Goal: Browse casually: Explore the website without a specific task or goal

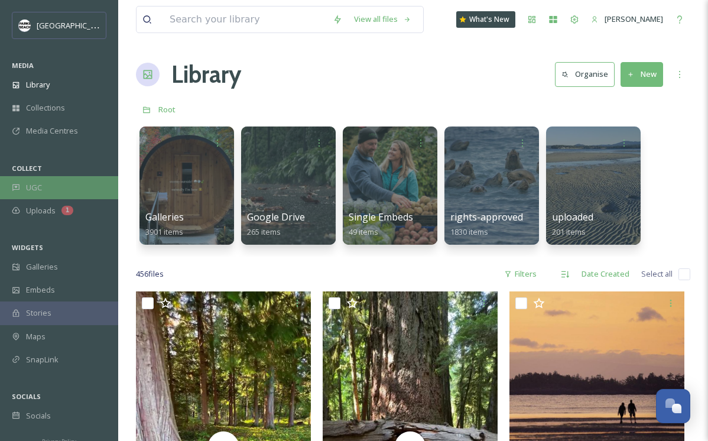
click at [30, 183] on span "UGC" at bounding box center [34, 187] width 16 height 11
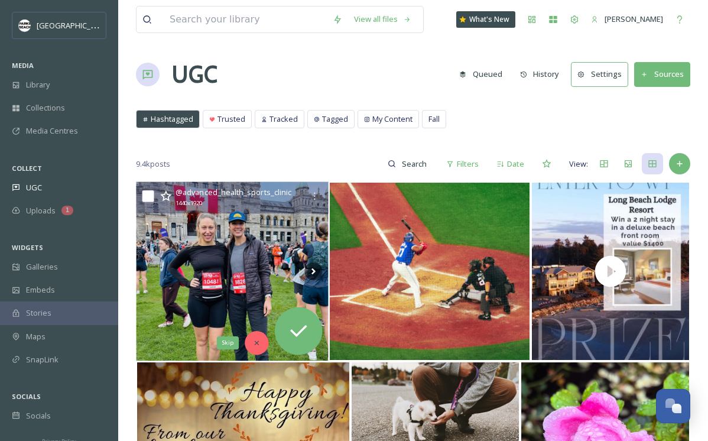
click at [257, 341] on icon at bounding box center [257, 343] width 8 height 8
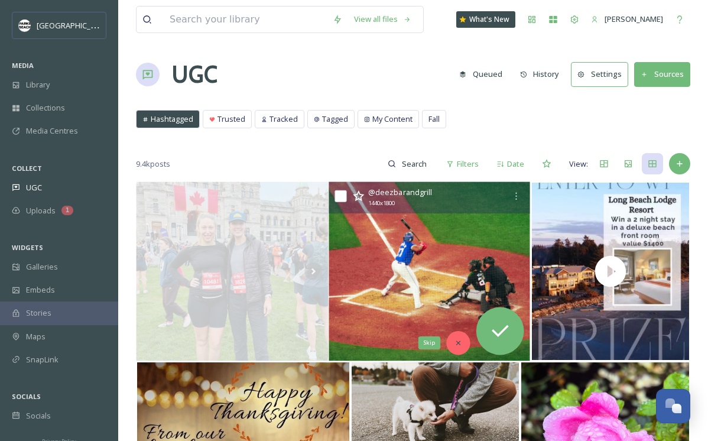
click at [455, 342] on icon at bounding box center [459, 343] width 8 height 8
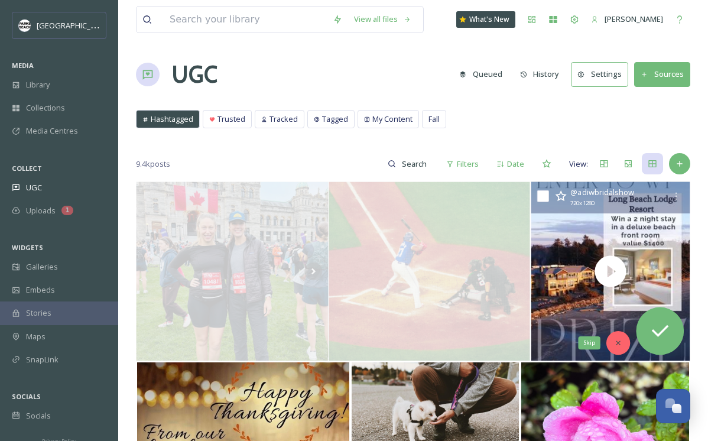
click at [615, 339] on icon at bounding box center [618, 343] width 8 height 8
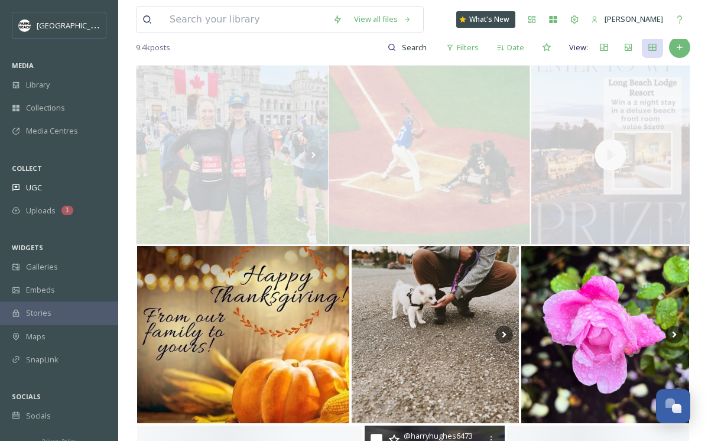
scroll to position [211, 0]
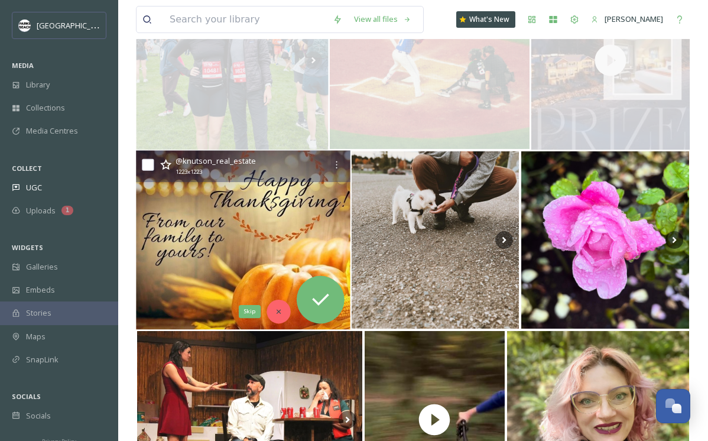
click at [279, 306] on div "Skip" at bounding box center [279, 312] width 24 height 24
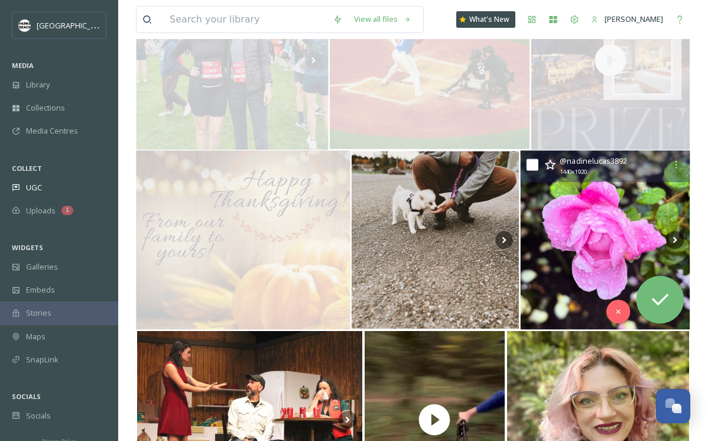
scroll to position [367, 0]
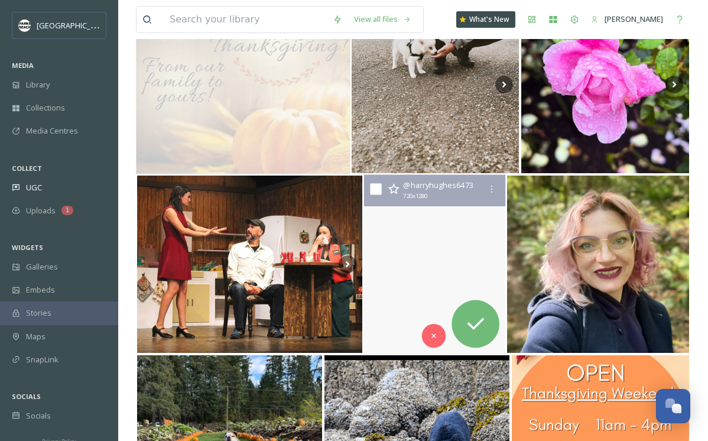
click at [409, 272] on video "Good day yesterday #troyleedesigns #giant #roadgap #table #5tenshoes #coombs #b…" at bounding box center [434, 264] width 141 height 179
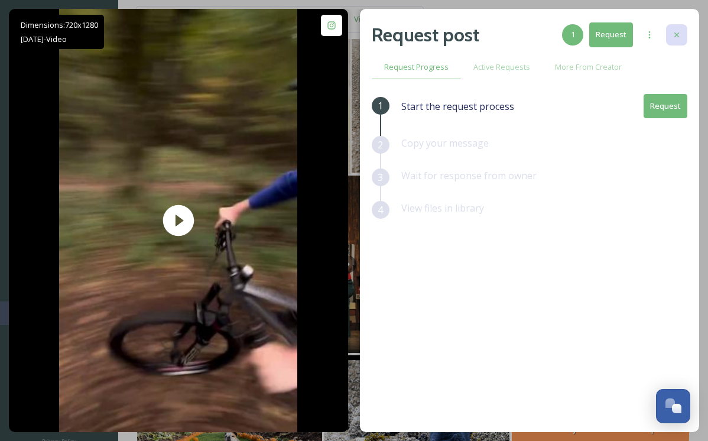
click at [677, 29] on div at bounding box center [676, 34] width 21 height 21
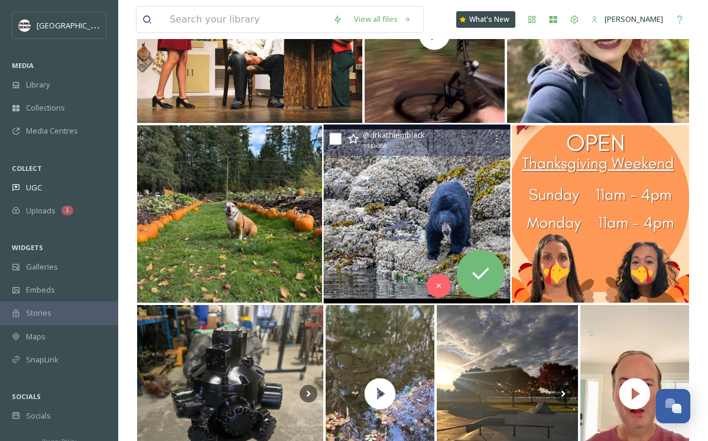
scroll to position [647, 0]
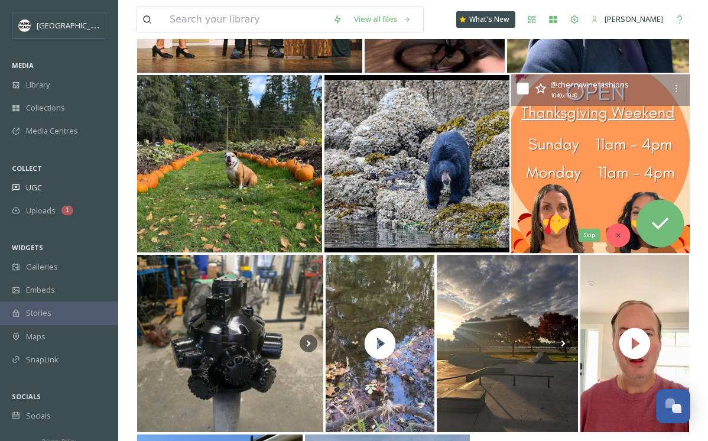
click at [619, 234] on icon at bounding box center [618, 235] width 8 height 8
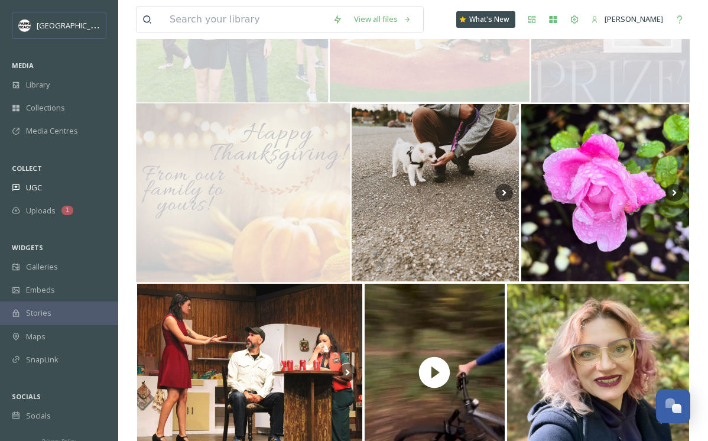
scroll to position [0, 0]
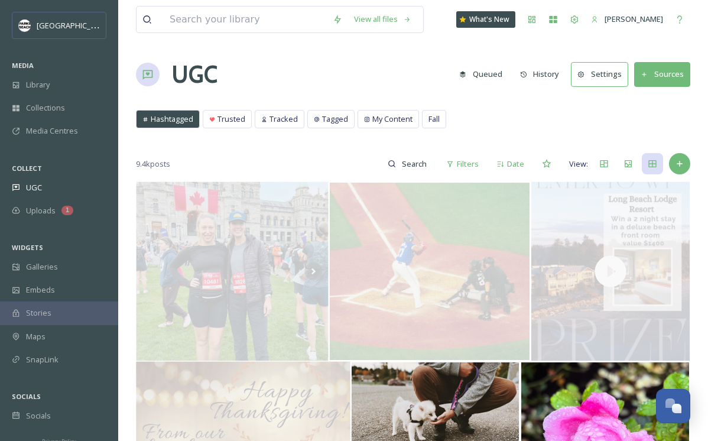
click at [182, 112] on div "Hashtagged" at bounding box center [168, 119] width 63 height 17
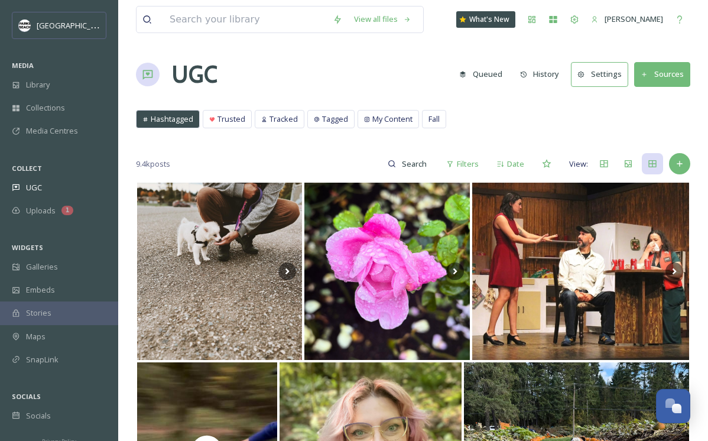
click at [678, 70] on button "Sources" at bounding box center [663, 74] width 56 height 24
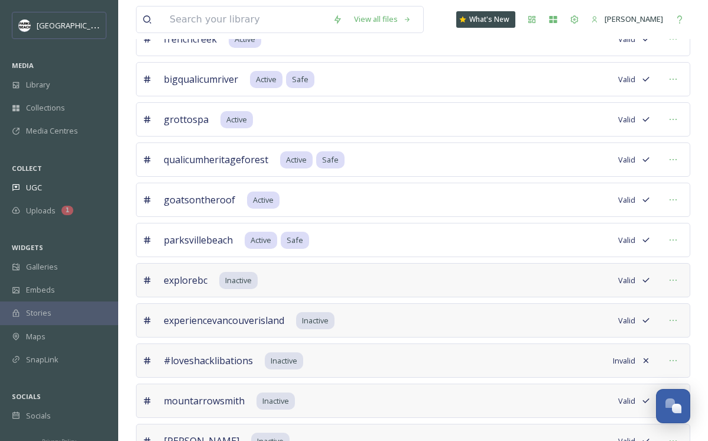
scroll to position [797, 0]
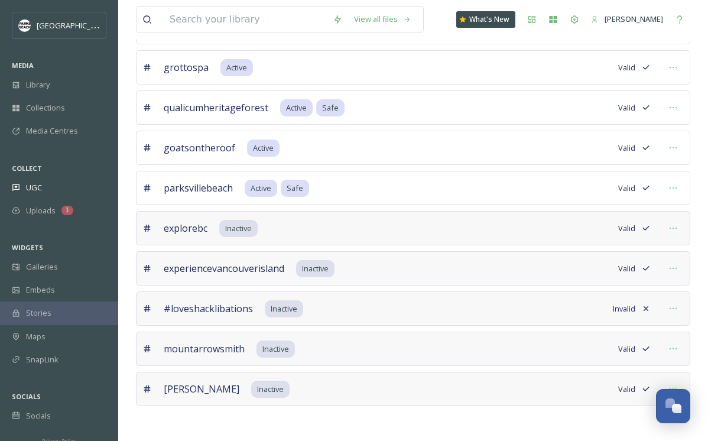
click at [645, 305] on icon at bounding box center [646, 308] width 9 height 9
click at [675, 307] on icon at bounding box center [673, 308] width 9 height 9
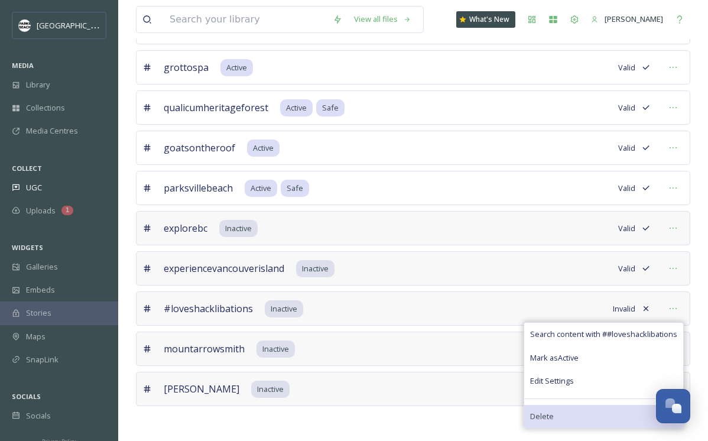
click at [541, 416] on span "Delete" at bounding box center [542, 416] width 24 height 11
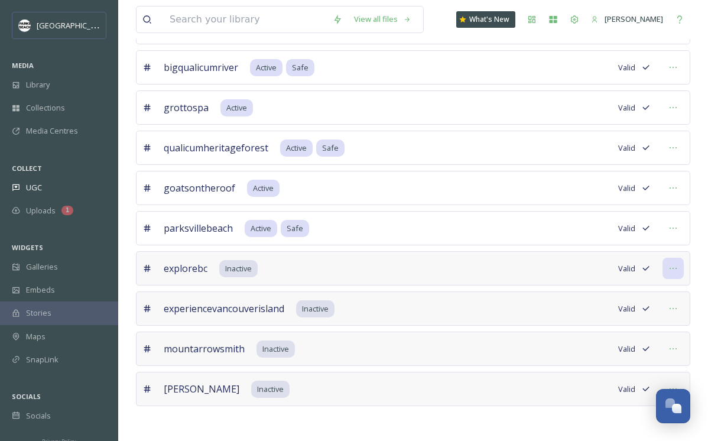
click at [675, 268] on icon at bounding box center [673, 268] width 9 height 9
click at [519, 274] on div "explorebc Inactive Valid Search content with # explorebc Mark as Active Edit Se…" at bounding box center [413, 268] width 555 height 34
click at [674, 266] on icon at bounding box center [673, 268] width 9 height 9
click at [571, 267] on div "explorebc Inactive Valid Search content with # explorebc Mark as Active Edit Se…" at bounding box center [413, 268] width 555 height 34
click at [571, 267] on div "explorebc Inactive Valid" at bounding box center [413, 268] width 555 height 34
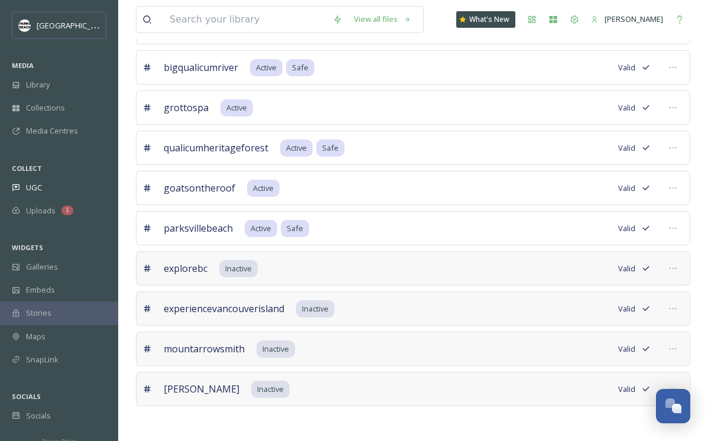
scroll to position [0, 0]
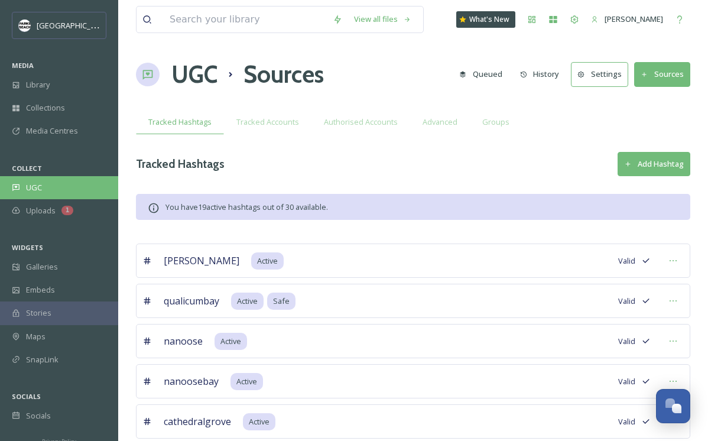
click at [41, 179] on div "UGC" at bounding box center [59, 187] width 118 height 23
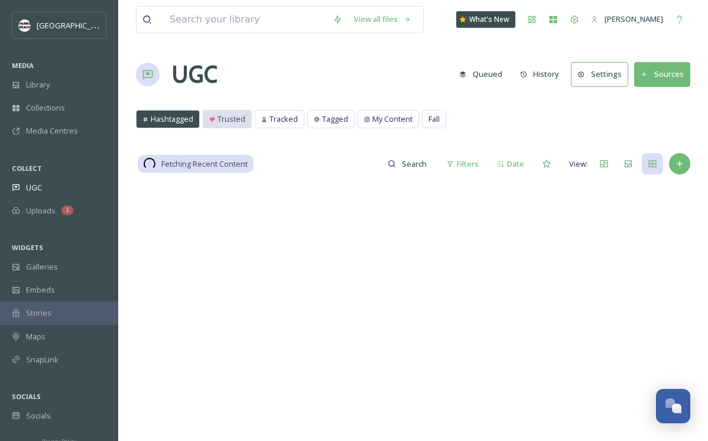
click at [233, 119] on span "Trusted" at bounding box center [232, 119] width 28 height 11
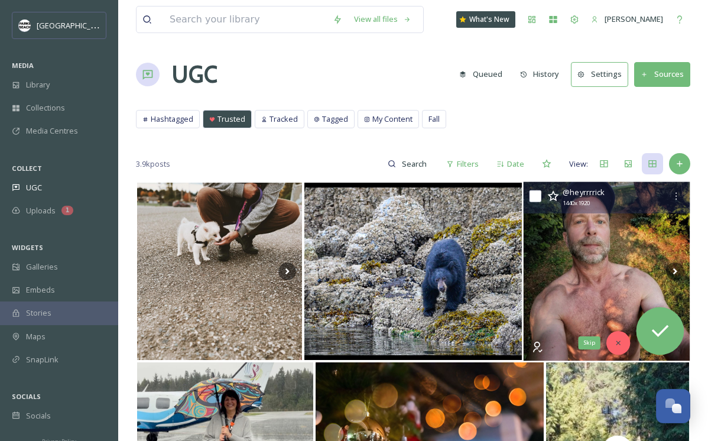
click at [618, 344] on icon at bounding box center [618, 343] width 4 height 4
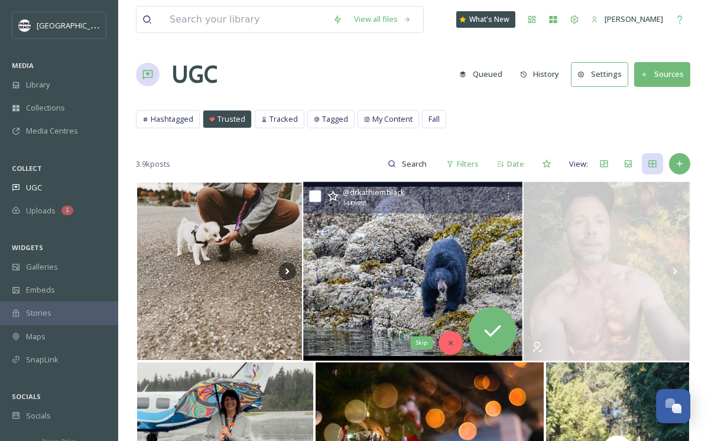
click at [452, 339] on icon at bounding box center [451, 343] width 8 height 8
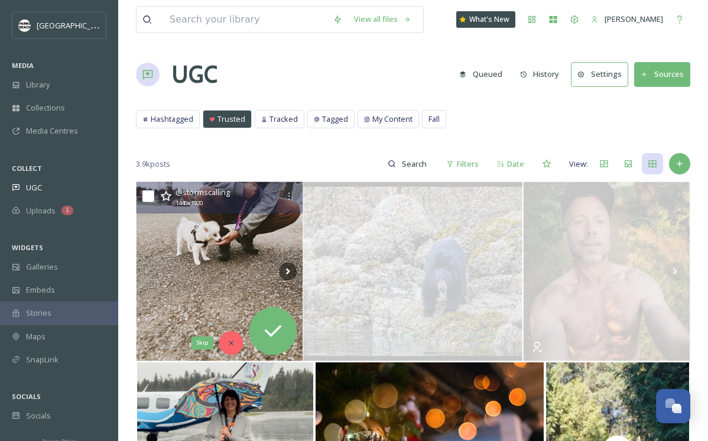
click at [235, 334] on div "Skip" at bounding box center [231, 343] width 24 height 24
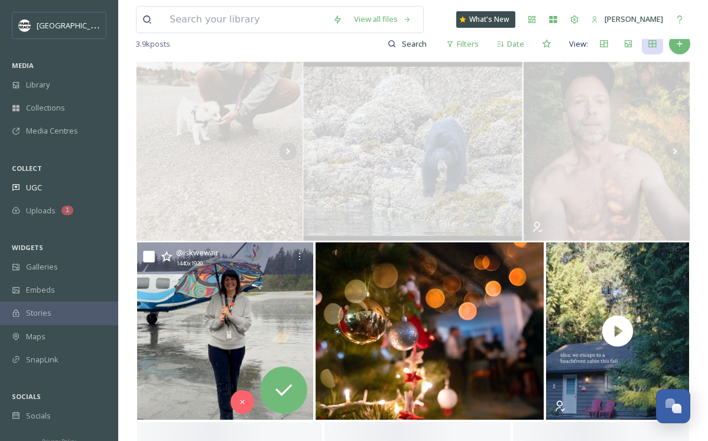
scroll to position [156, 0]
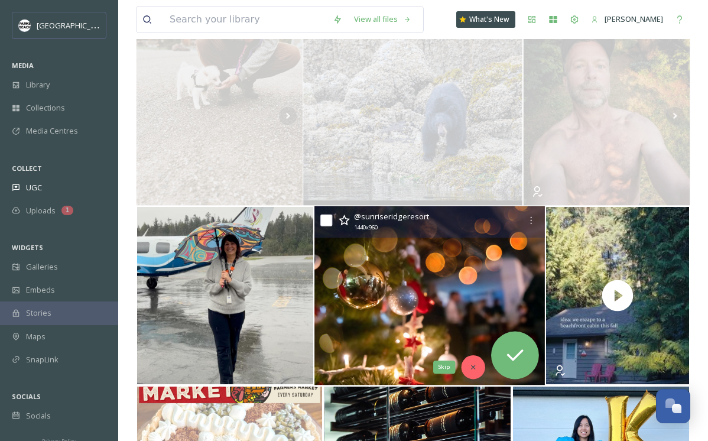
click at [474, 364] on icon at bounding box center [474, 367] width 8 height 8
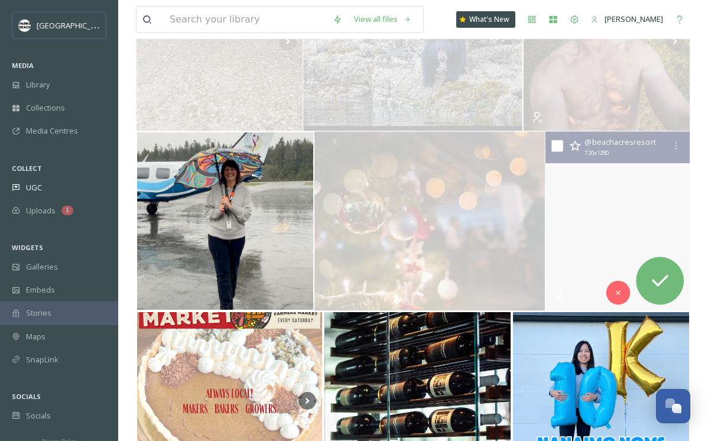
scroll to position [416, 0]
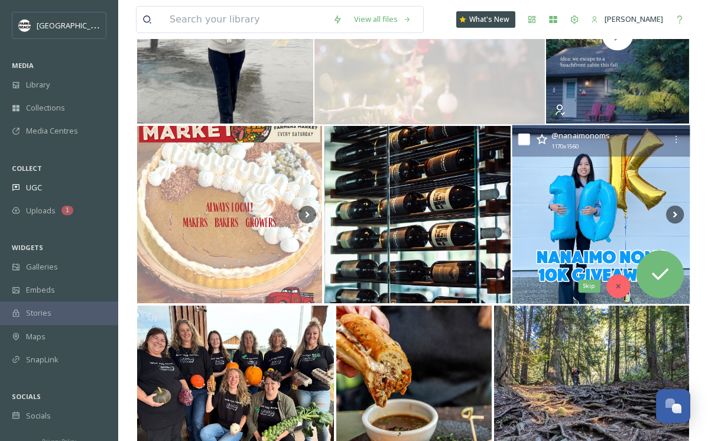
click at [622, 279] on div "Skip" at bounding box center [619, 286] width 24 height 24
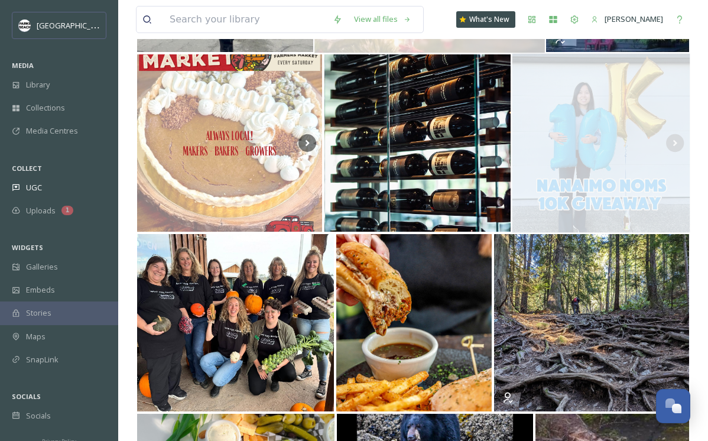
scroll to position [661, 0]
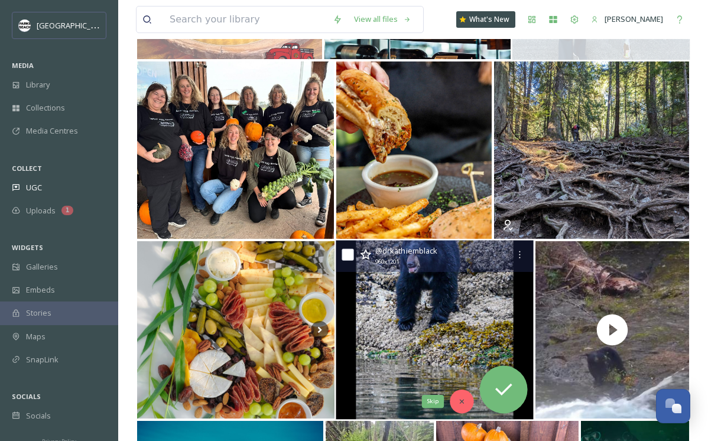
click at [463, 400] on icon at bounding box center [462, 402] width 4 height 4
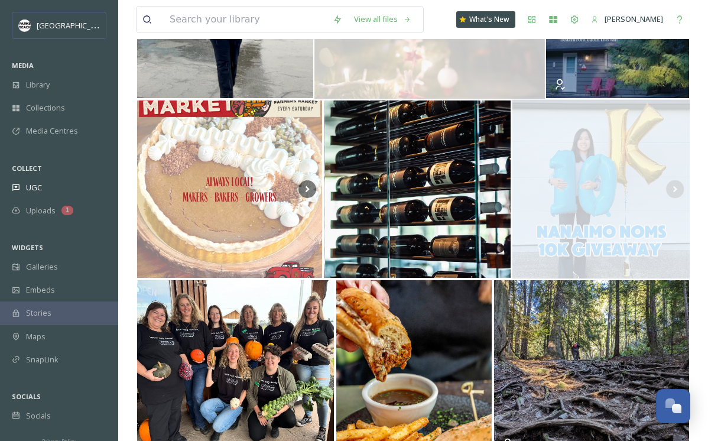
scroll to position [0, 0]
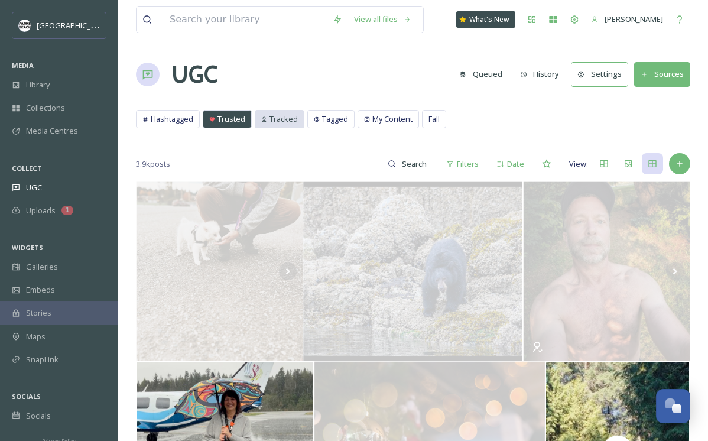
click at [286, 117] on span "Tracked" at bounding box center [284, 119] width 28 height 11
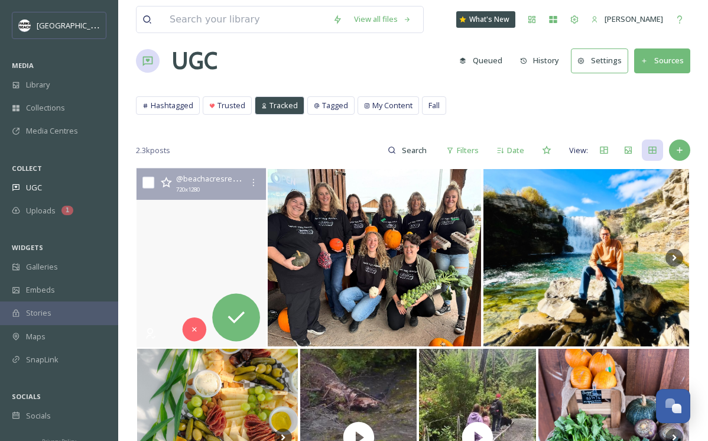
scroll to position [21, 0]
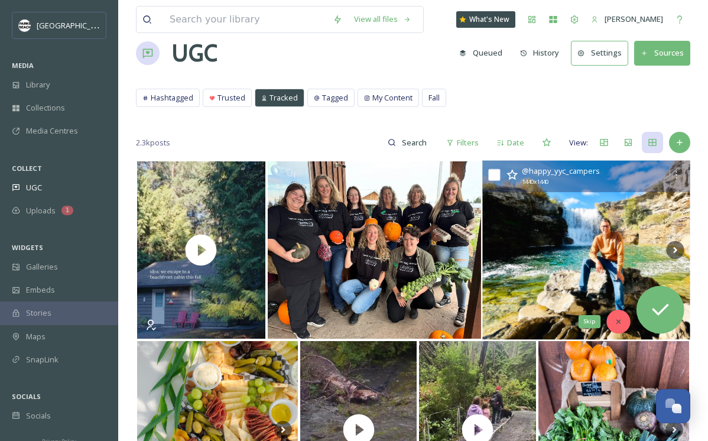
click at [617, 319] on icon at bounding box center [618, 322] width 8 height 8
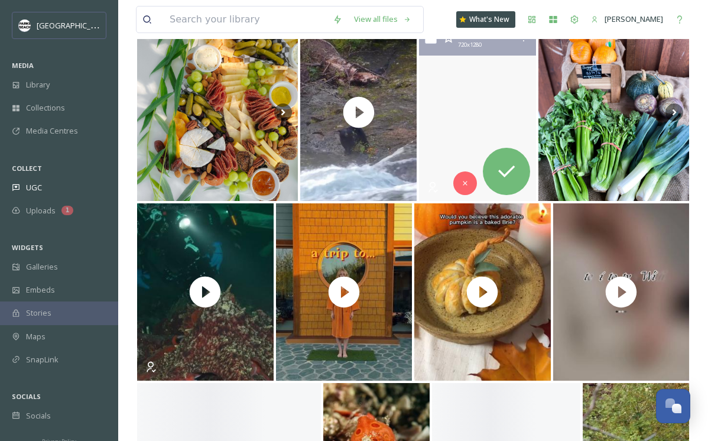
scroll to position [368, 0]
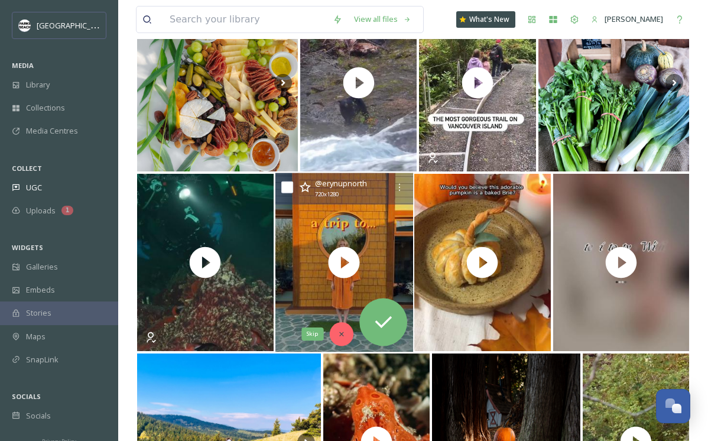
click at [343, 329] on div "Skip" at bounding box center [341, 334] width 24 height 24
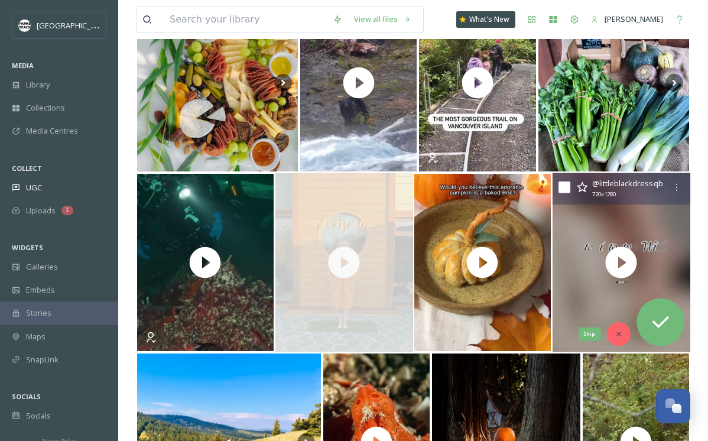
click at [617, 329] on div "Skip" at bounding box center [619, 334] width 24 height 24
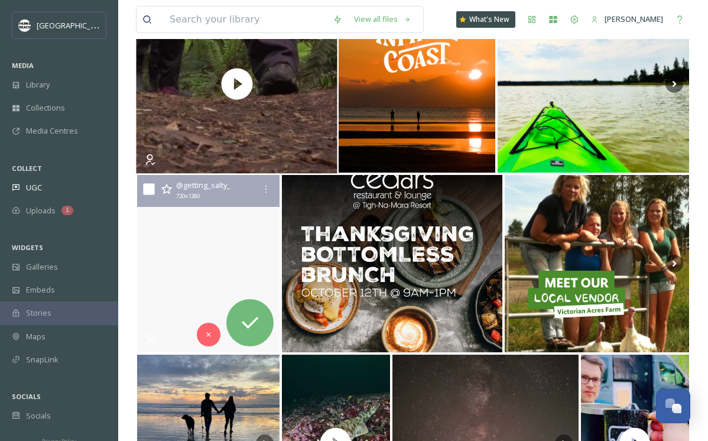
scroll to position [1539, 0]
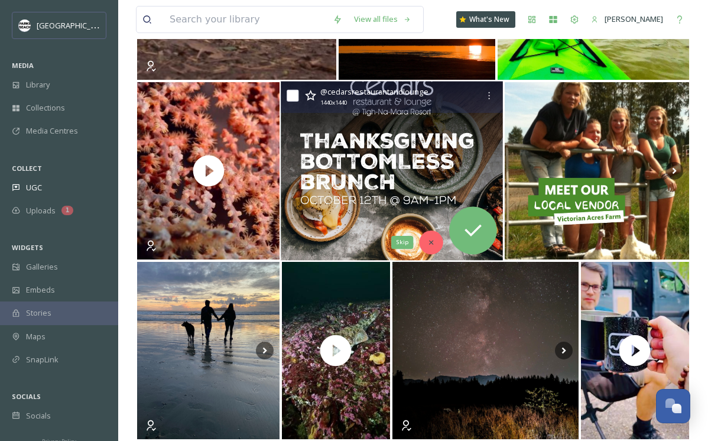
click at [429, 244] on icon at bounding box center [432, 242] width 8 height 8
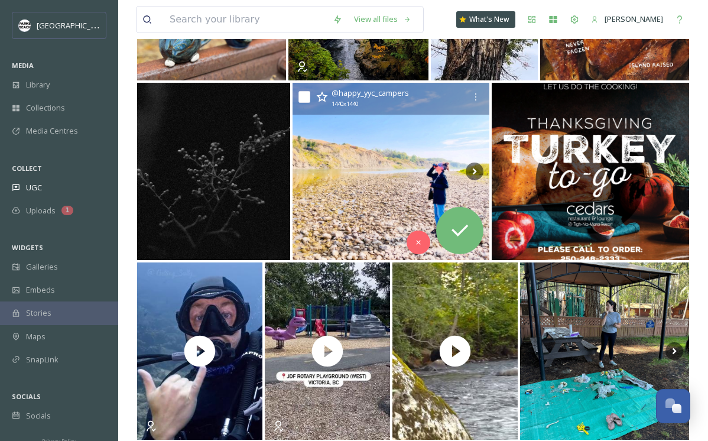
scroll to position [2646, 0]
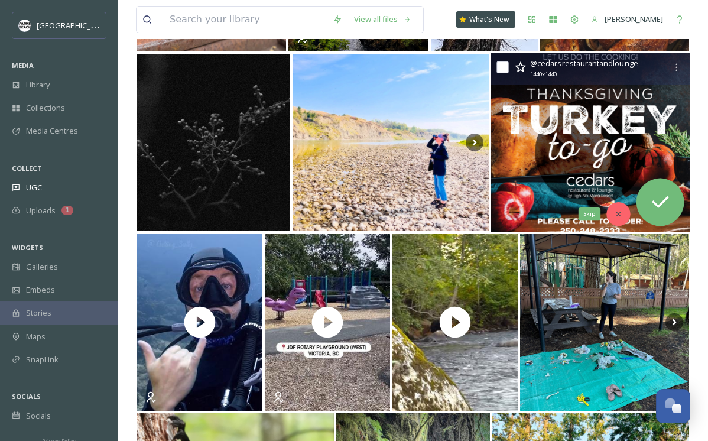
click at [612, 209] on div "Skip" at bounding box center [619, 214] width 24 height 24
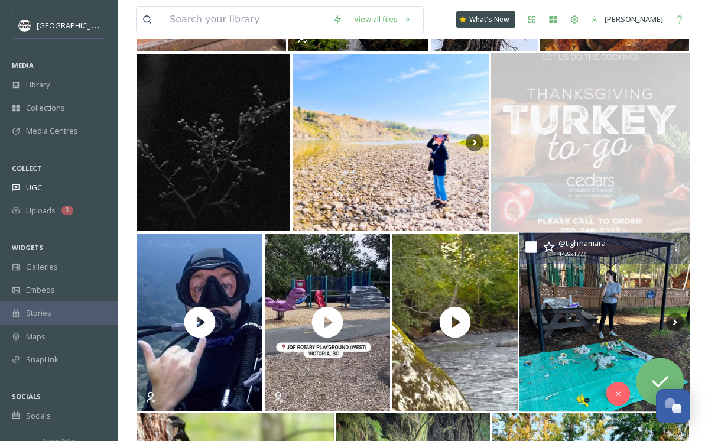
click at [563, 365] on img at bounding box center [604, 322] width 171 height 179
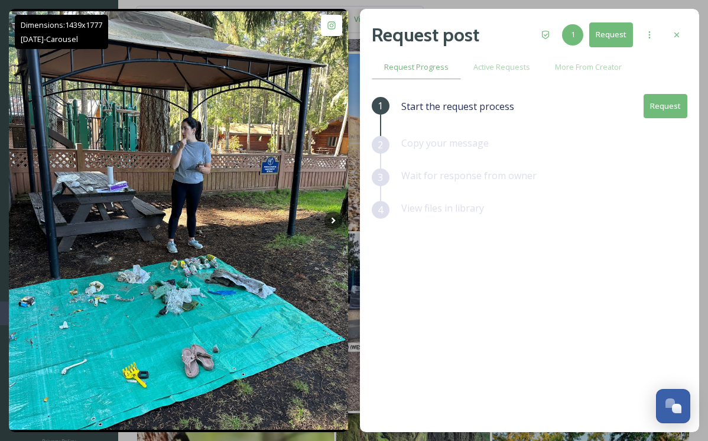
click at [356, 194] on div "Dimensions: 1439 x 1777 Sep 25 - Carousel @ tighnamara Posted 18 days ago View …" at bounding box center [354, 220] width 691 height 423
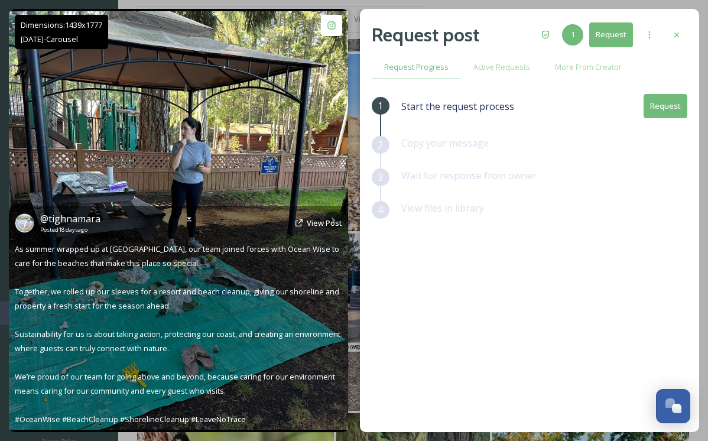
click at [334, 216] on div "@ tighnamara Posted 18 days ago View Post" at bounding box center [179, 223] width 328 height 22
drag, startPoint x: 334, startPoint y: 216, endPoint x: 313, endPoint y: 164, distance: 56.0
click at [315, 164] on div "Dimensions: 1439 x 1777 Sep 25 - Carousel @ tighnamara Posted 18 days ago View …" at bounding box center [178, 220] width 339 height 423
click at [313, 164] on img at bounding box center [178, 220] width 339 height 419
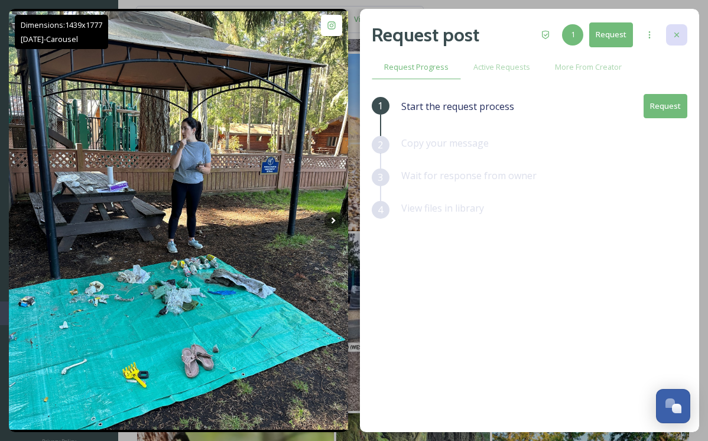
click at [683, 32] on div at bounding box center [676, 34] width 21 height 21
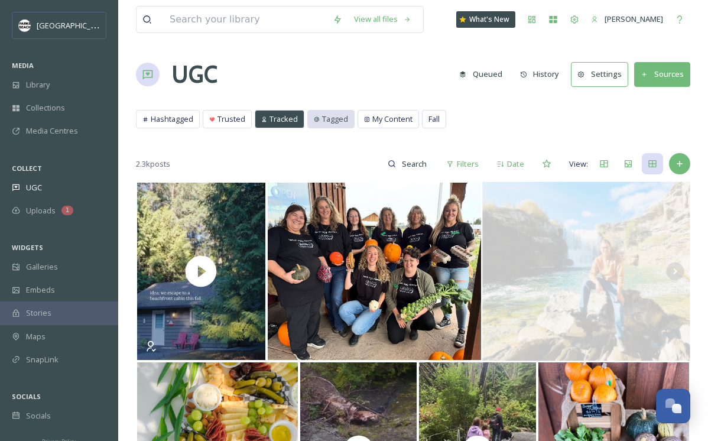
click at [326, 112] on div "Tagged" at bounding box center [331, 119] width 46 height 17
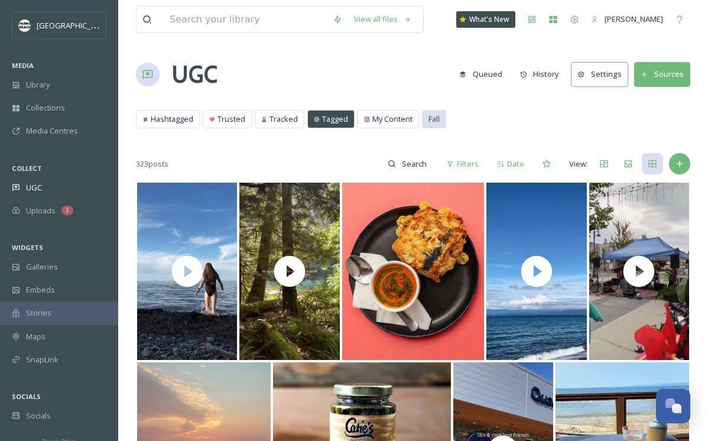
click at [433, 119] on span "Fall" at bounding box center [434, 119] width 11 height 11
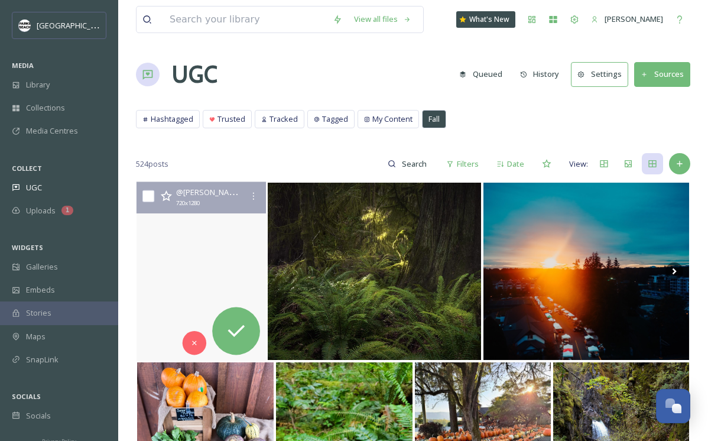
click at [154, 316] on video "#autumn🍁🍂 #frenchcreek #flowlikewater" at bounding box center [202, 271] width 130 height 179
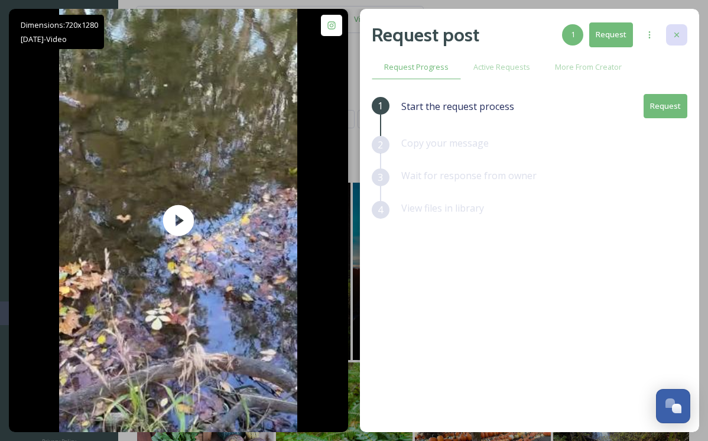
click at [675, 35] on icon at bounding box center [676, 34] width 9 height 9
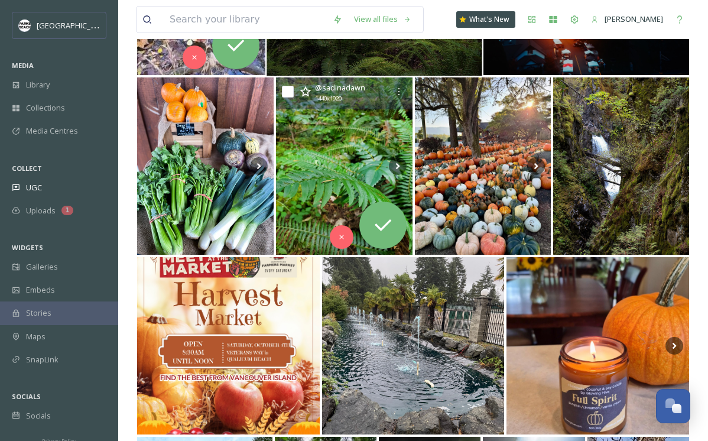
scroll to position [292, 0]
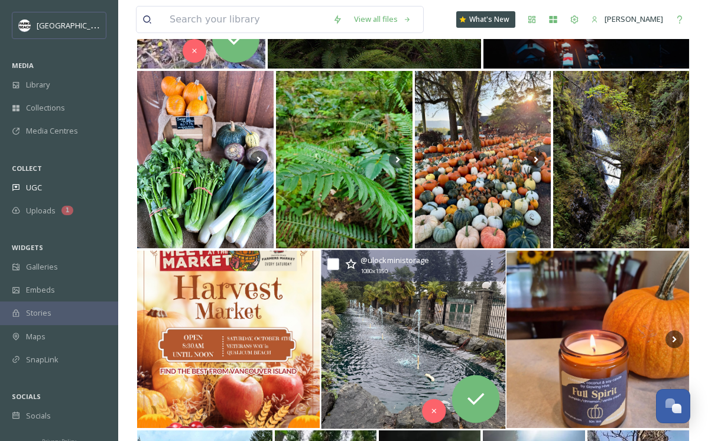
click at [449, 319] on img at bounding box center [413, 339] width 184 height 179
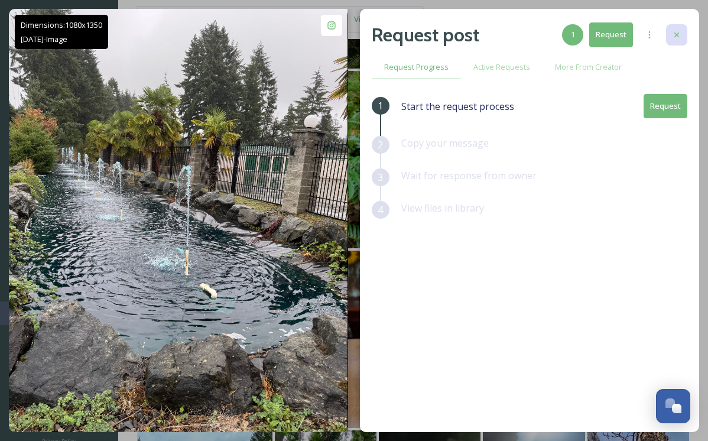
click at [679, 36] on icon at bounding box center [677, 35] width 5 height 5
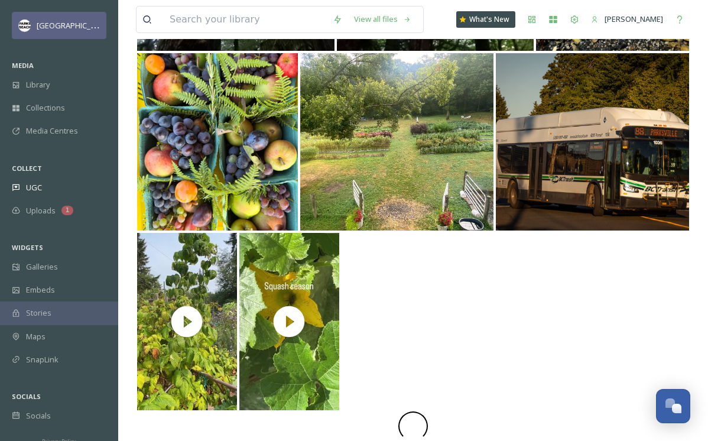
scroll to position [1930, 0]
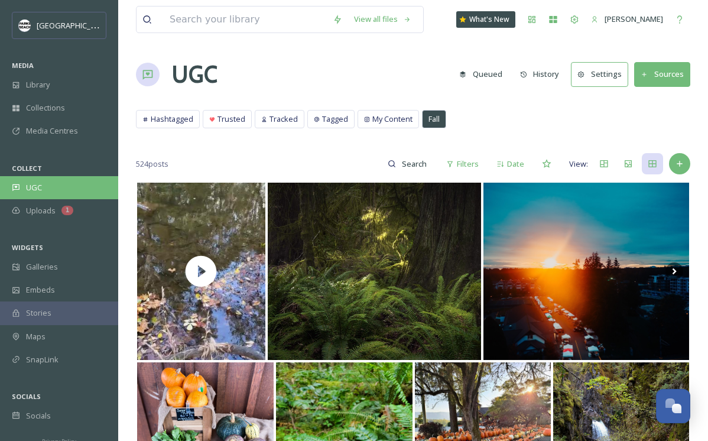
click at [38, 186] on span "UGC" at bounding box center [34, 187] width 16 height 11
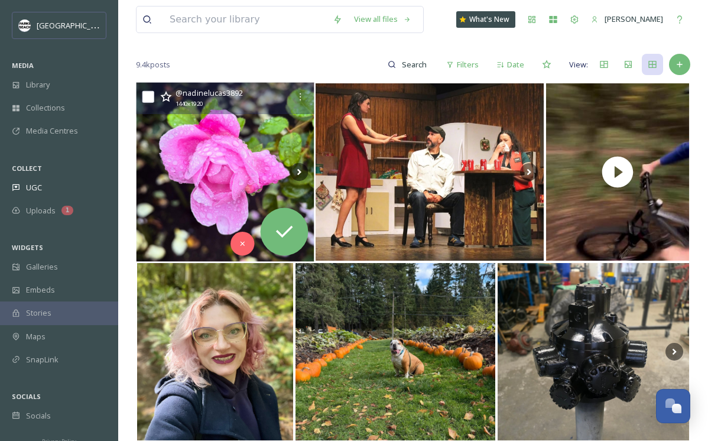
scroll to position [102, 0]
